Goal: Ask a question

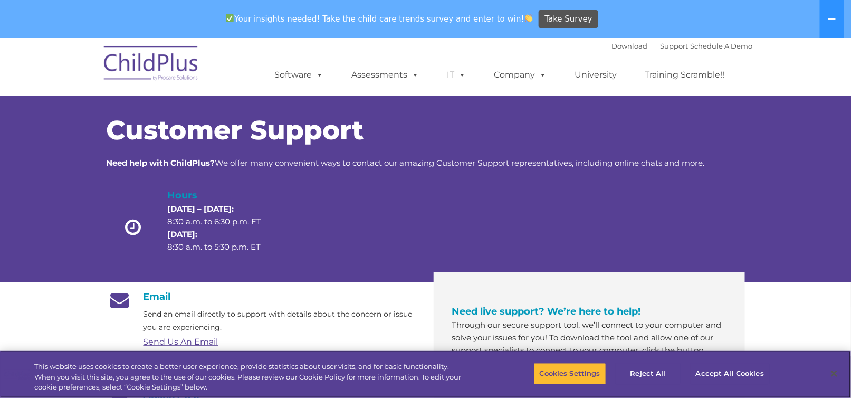
scroll to position [348, 0]
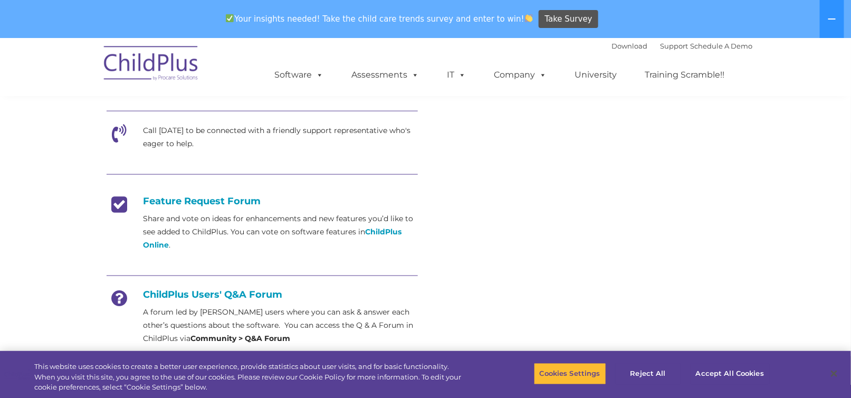
click at [596, 78] on link "Connect with Customer Support" at bounding box center [589, 64] width 143 height 25
click at [661, 49] on link "Support" at bounding box center [675, 46] width 28 height 8
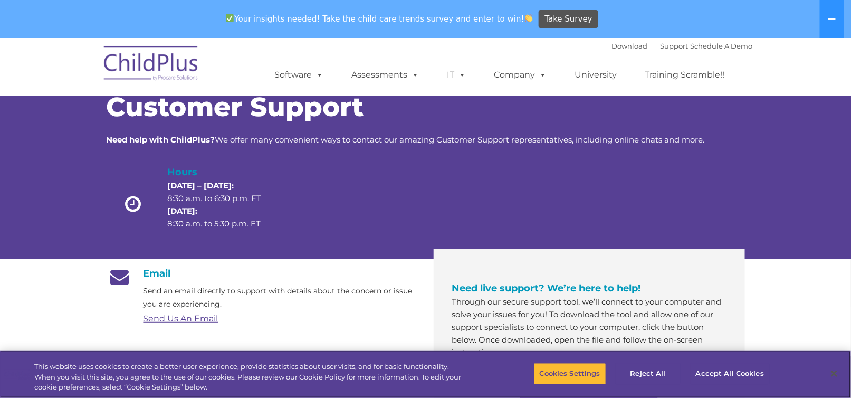
scroll to position [348, 0]
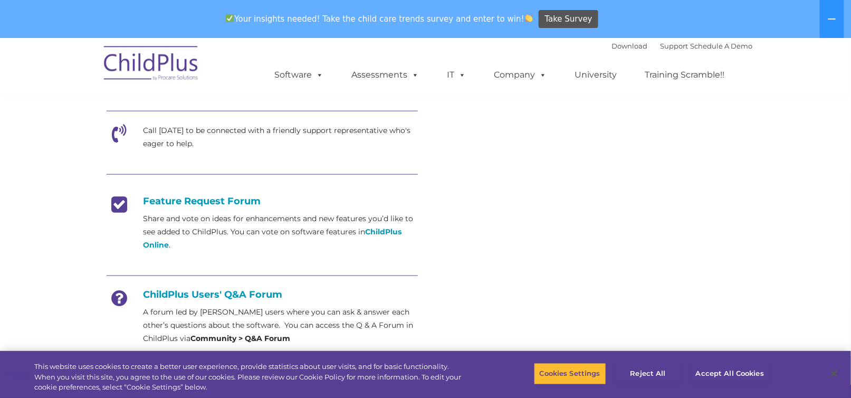
click at [212, 87] on p "Chat now with a knowledgable representative using the chat app at the bottom ri…" at bounding box center [281, 74] width 274 height 26
click at [116, 70] on icon at bounding box center [120, 57] width 26 height 26
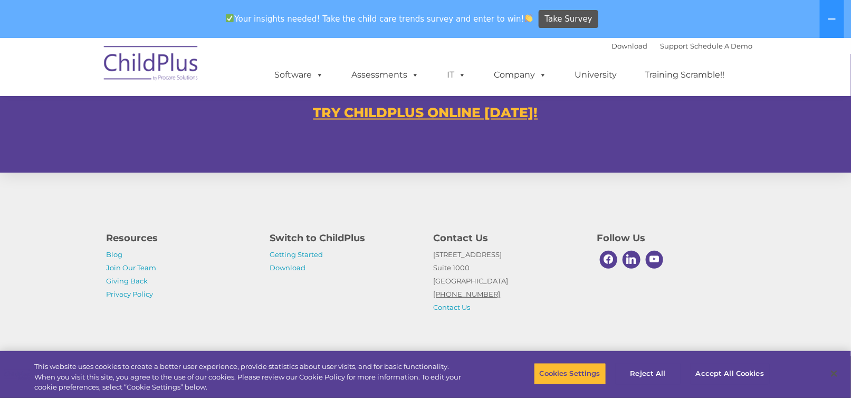
scroll to position [730, 0]
click at [386, 112] on u "TRY CHILDPLUS ONLINE TODAY!" at bounding box center [425, 113] width 225 height 16
click at [661, 44] on link "Support" at bounding box center [675, 46] width 28 height 8
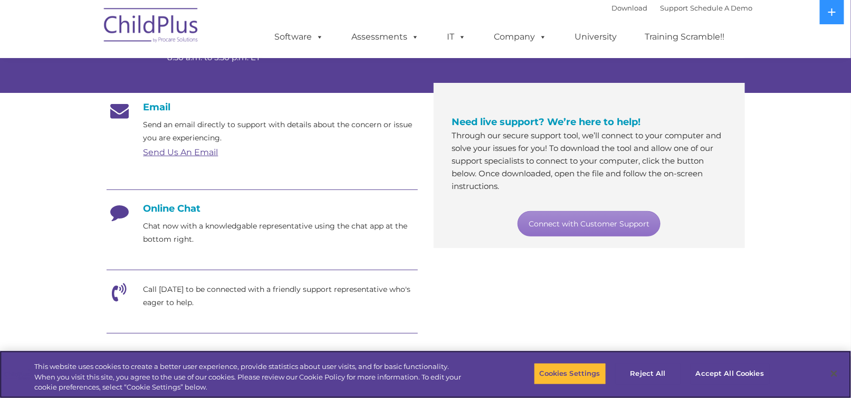
scroll to position [153, 0]
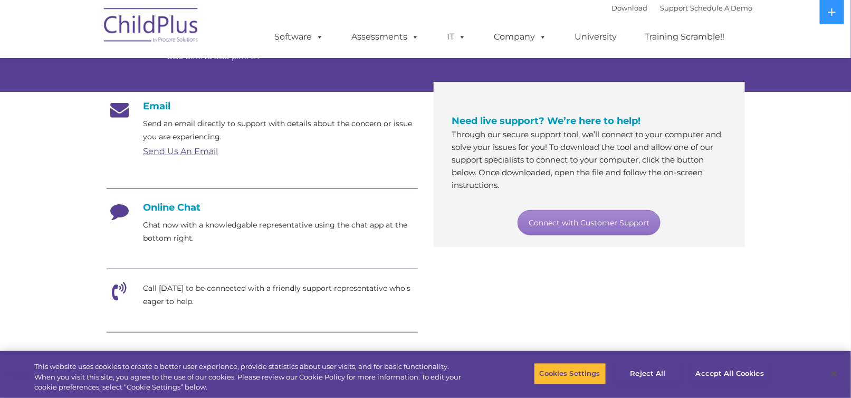
click at [121, 228] on icon at bounding box center [120, 215] width 26 height 26
click at [184, 213] on h4 "Online Chat" at bounding box center [262, 208] width 311 height 12
click at [563, 235] on link "Connect with Customer Support" at bounding box center [589, 222] width 143 height 25
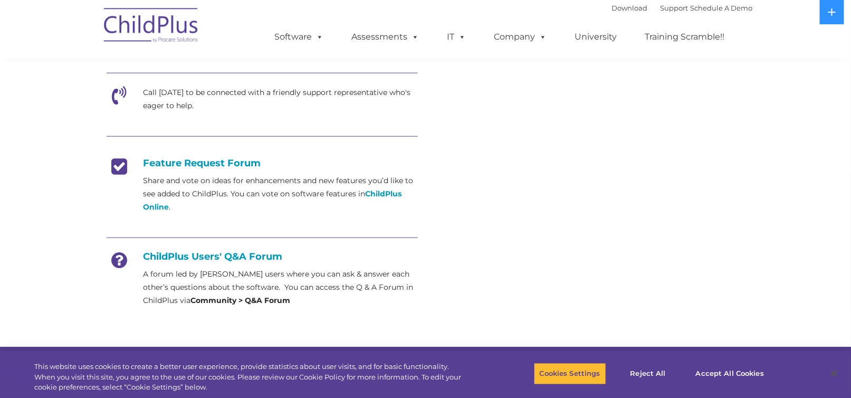
scroll to position [692, 0]
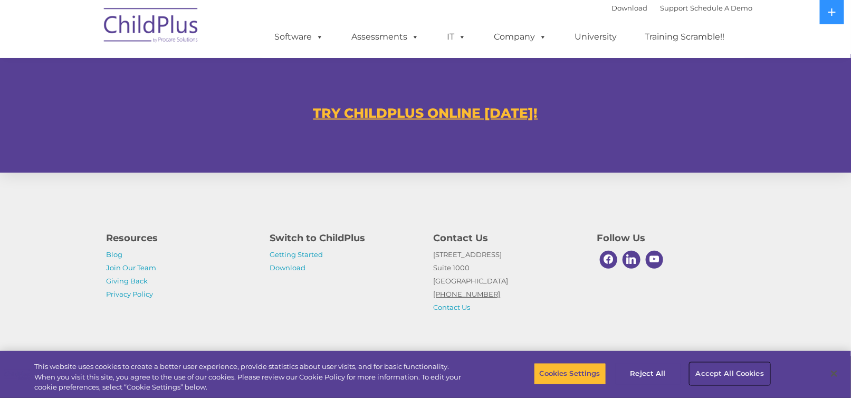
click at [701, 363] on button "Accept All Cookies" at bounding box center [730, 374] width 80 height 22
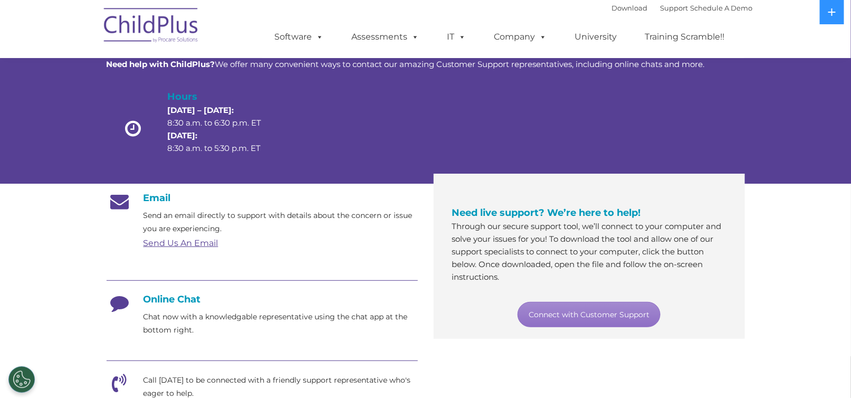
scroll to position [0, 0]
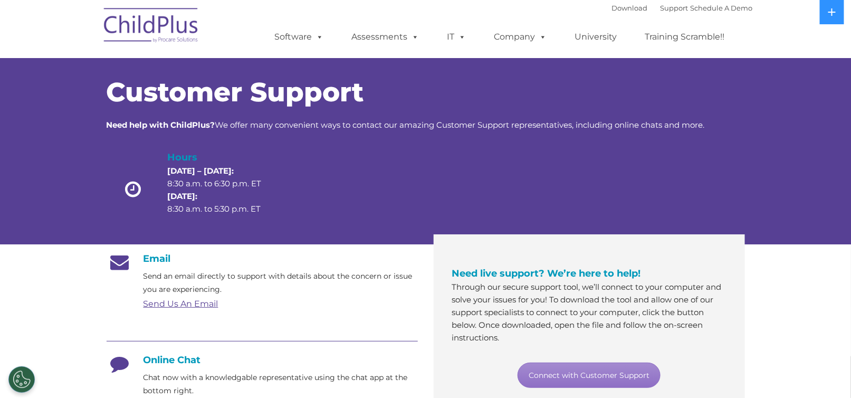
click at [515, 281] on h4 "Need live support? We’re here to help!" at bounding box center [589, 273] width 274 height 15
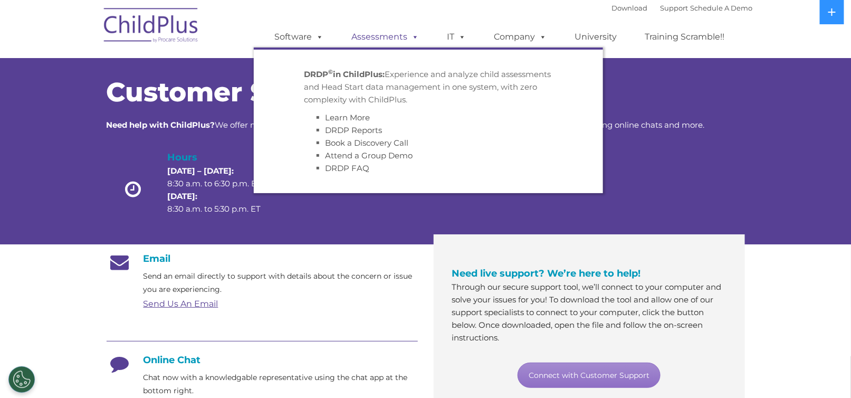
click at [408, 39] on span at bounding box center [414, 37] width 12 height 10
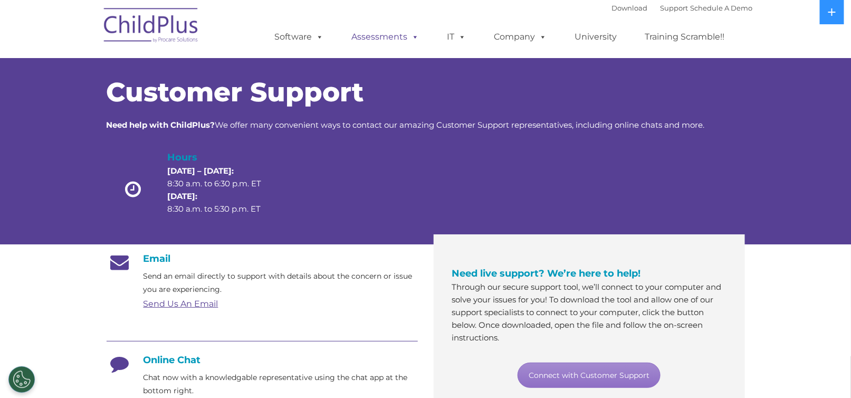
click at [408, 39] on span at bounding box center [414, 37] width 12 height 10
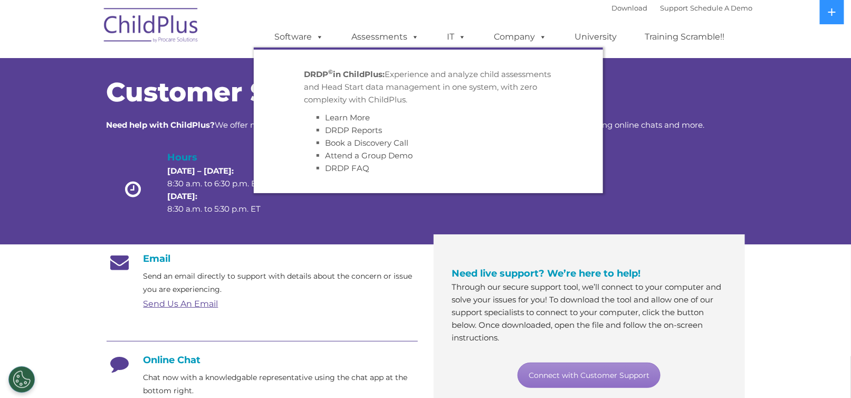
click at [610, 183] on div at bounding box center [606, 192] width 128 height 84
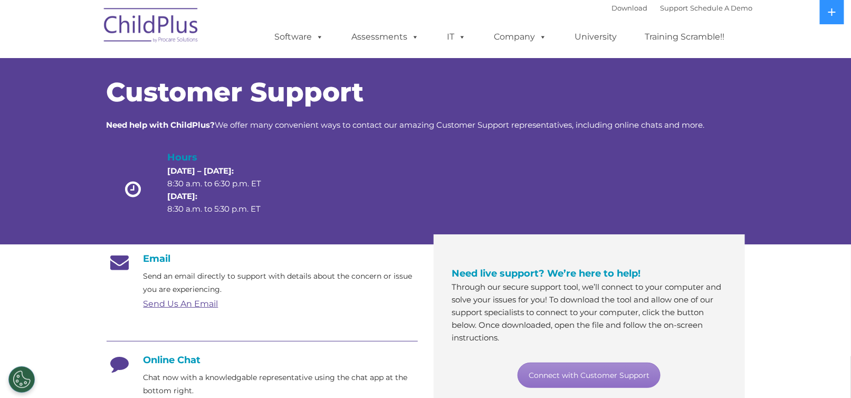
click at [155, 27] on img at bounding box center [152, 27] width 106 height 53
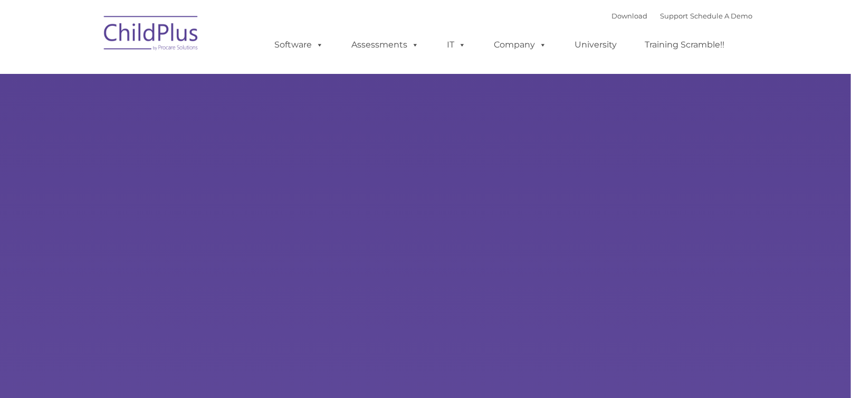
type input ""
select select "MEDIUM"
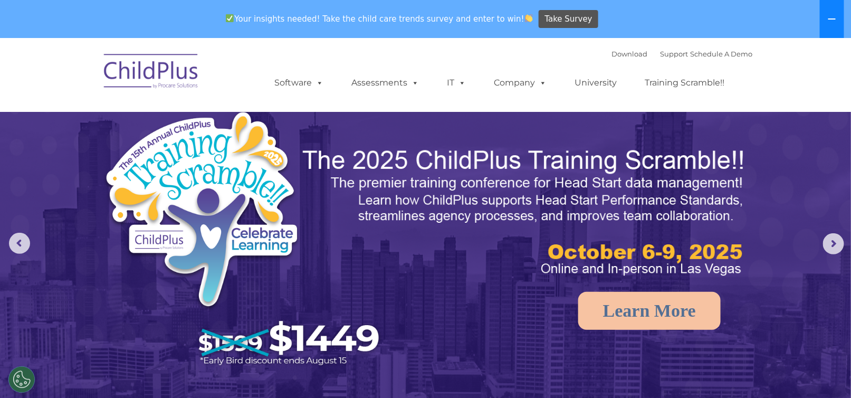
click at [829, 21] on icon at bounding box center [832, 19] width 8 height 8
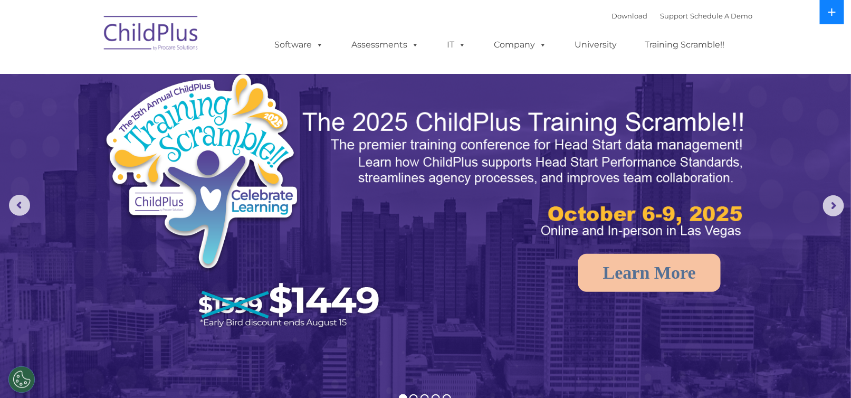
click at [829, 21] on button at bounding box center [832, 12] width 24 height 24
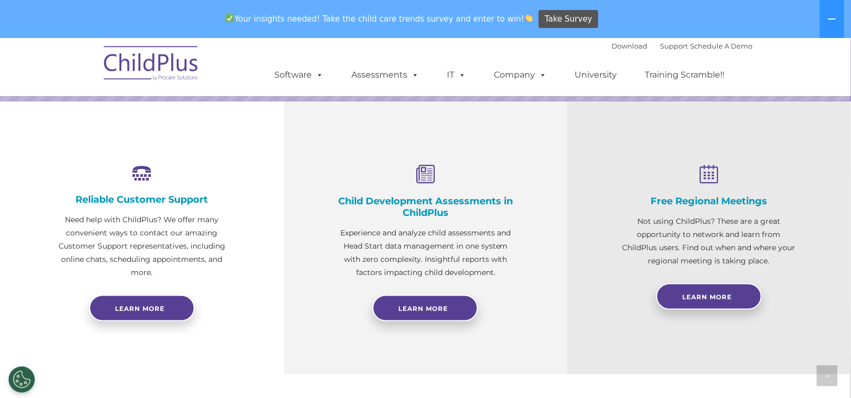
scroll to position [697, 0]
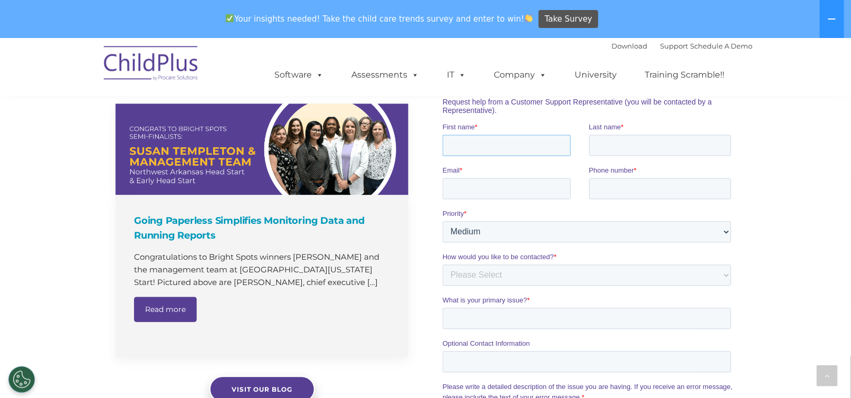
click at [508, 149] on input "First name *" at bounding box center [506, 145] width 128 height 21
type input "[PERSON_NAME]"
click at [461, 192] on input "Email *" at bounding box center [506, 188] width 128 height 21
type input "[EMAIL_ADDRESS][DOMAIN_NAME]"
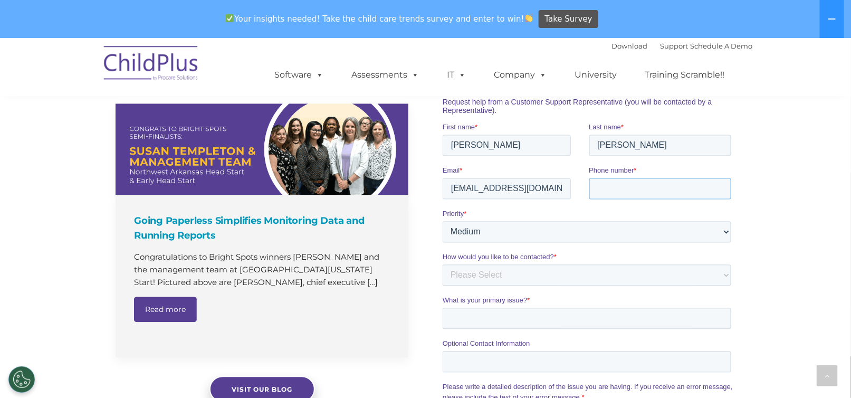
type input "7194800231"
click at [728, 280] on select "Please Select Phone Email" at bounding box center [586, 274] width 289 height 21
select select "Phone"
click at [442, 264] on select "Please Select Phone Email" at bounding box center [586, 274] width 289 height 21
click at [521, 325] on input "What is your primary issue? *" at bounding box center [586, 318] width 289 height 21
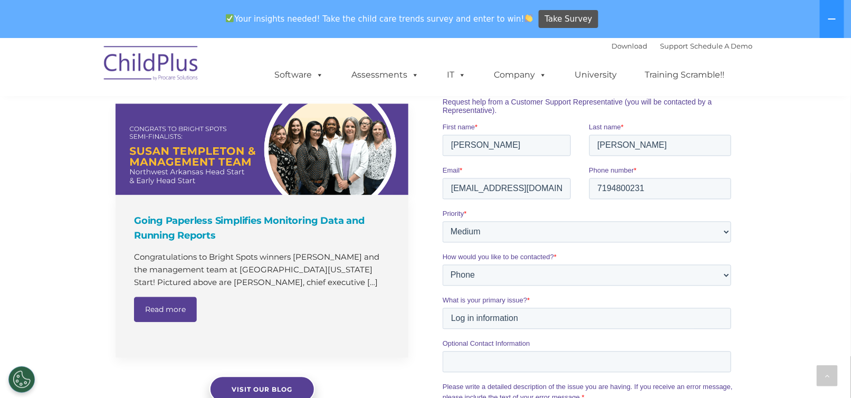
click at [773, 316] on div "The Latest News Going Paperless Simplifies Monitoring Data and Running Reports …" at bounding box center [425, 326] width 851 height 568
click at [450, 325] on input "Log in information" at bounding box center [586, 318] width 289 height 21
click at [551, 323] on input "Can't Log in information" at bounding box center [586, 318] width 289 height 21
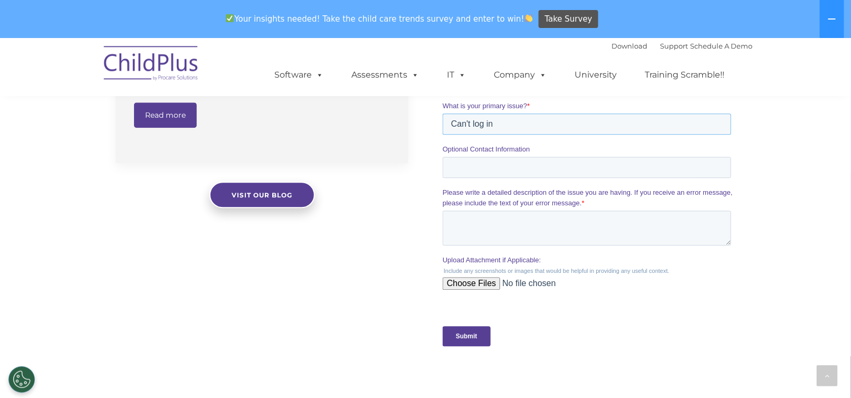
scroll to position [893, 0]
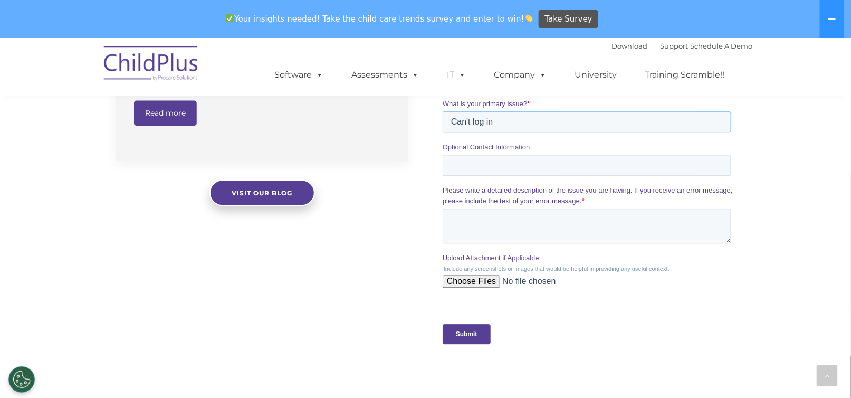
type input "Can't log in"
click at [488, 236] on textarea "Please write a detailed description of the issue you are having. If you receive…" at bounding box center [586, 225] width 289 height 35
type textarea "I'm having trouble logging in to my accou\nt"
click at [476, 344] on input "Submit" at bounding box center [466, 334] width 48 height 20
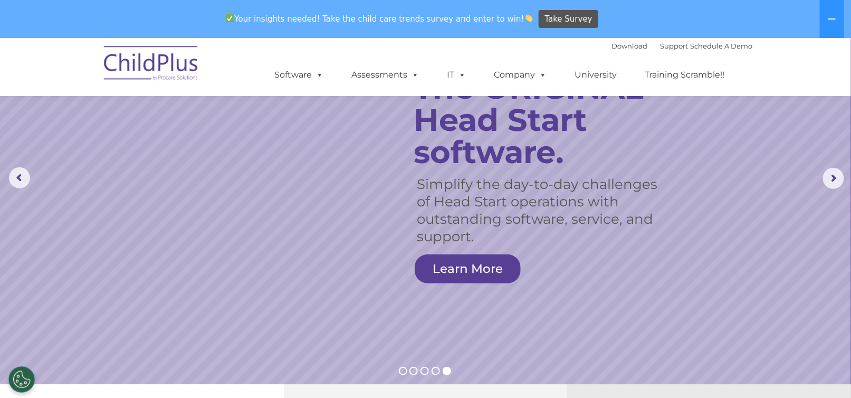
scroll to position [0, 0]
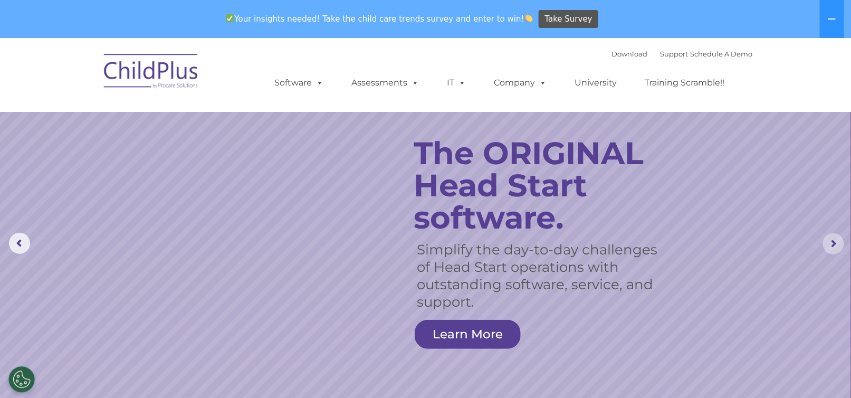
click at [832, 241] on rs-arrow at bounding box center [833, 243] width 21 height 21
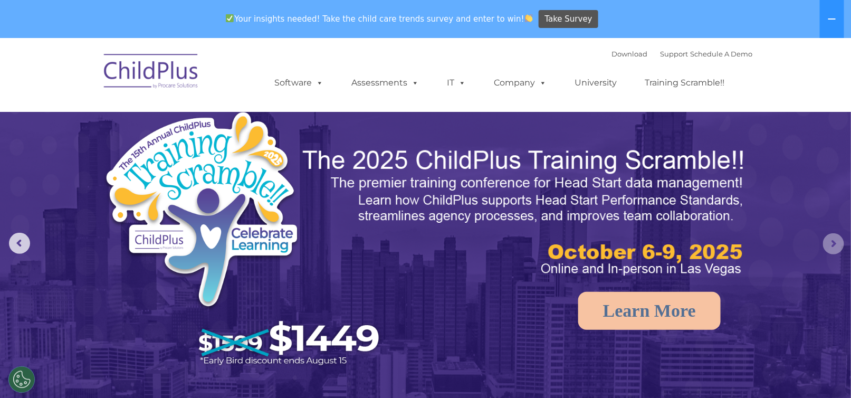
click at [832, 241] on rs-arrow at bounding box center [833, 243] width 21 height 21
